Goal: Task Accomplishment & Management: Manage account settings

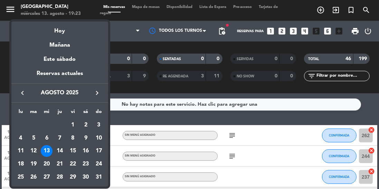
click at [101, 96] on button "keyboard_arrow_right" at bounding box center [97, 92] width 12 height 9
click at [105, 97] on div "keyboard_arrow_left agosto 2025 keyboard_arrow_right" at bounding box center [59, 92] width 97 height 19
click at [106, 95] on div "keyboard_arrow_left septiembre 2025 keyboard_arrow_right" at bounding box center [59, 92] width 97 height 19
click at [105, 96] on div "keyboard_arrow_left septiembre 2025 keyboard_arrow_right" at bounding box center [59, 92] width 97 height 19
click at [101, 97] on button "keyboard_arrow_right" at bounding box center [97, 92] width 12 height 9
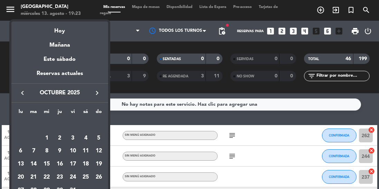
click at [101, 96] on button "keyboard_arrow_right" at bounding box center [97, 92] width 12 height 9
click at [105, 94] on div "keyboard_arrow_left [DATE] keyboard_arrow_right" at bounding box center [59, 92] width 97 height 19
click at [94, 96] on icon "keyboard_arrow_right" at bounding box center [97, 93] width 8 height 8
click at [99, 97] on icon "keyboard_arrow_right" at bounding box center [97, 93] width 8 height 8
click at [84, 125] on div "3" at bounding box center [86, 125] width 12 height 12
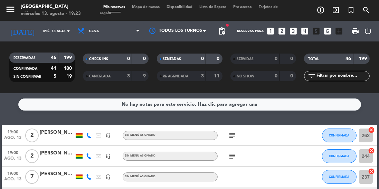
type input "[DATE]"
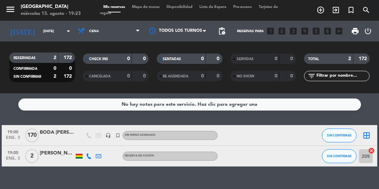
click at [56, 155] on div "[PERSON_NAME]" at bounding box center [57, 153] width 35 height 8
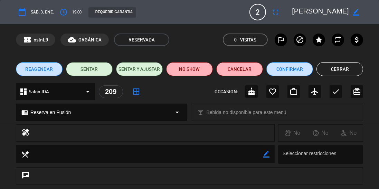
scroll to position [107, 0]
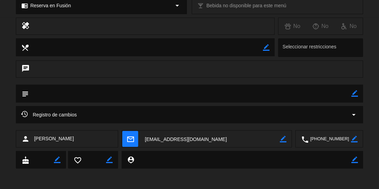
click at [24, 115] on icon at bounding box center [24, 113] width 7 height 7
